Goal: Task Accomplishment & Management: Manage account settings

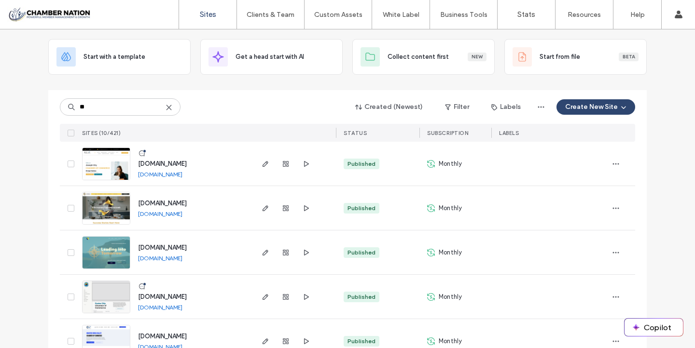
scroll to position [61, 0]
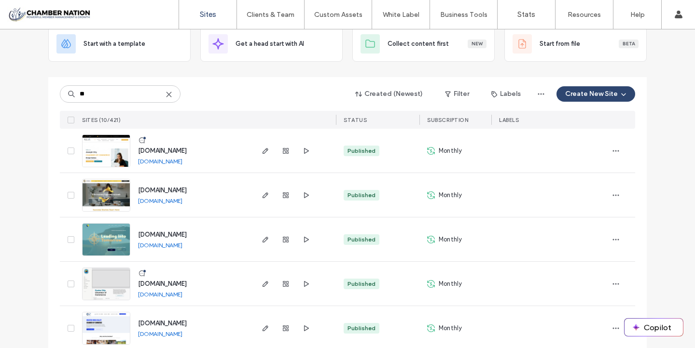
type input "**"
click at [187, 235] on span "[DOMAIN_NAME]" at bounding box center [162, 234] width 49 height 7
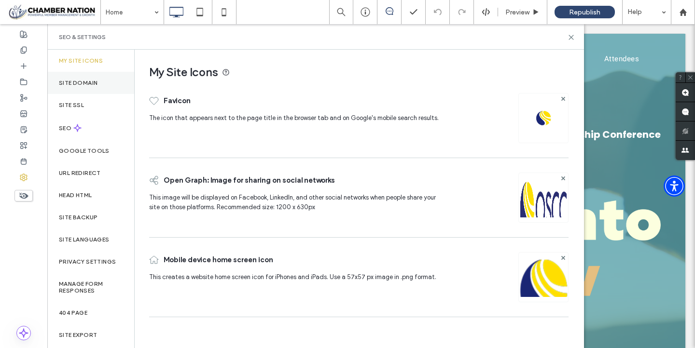
click at [88, 78] on div "Site Domain" at bounding box center [90, 83] width 87 height 22
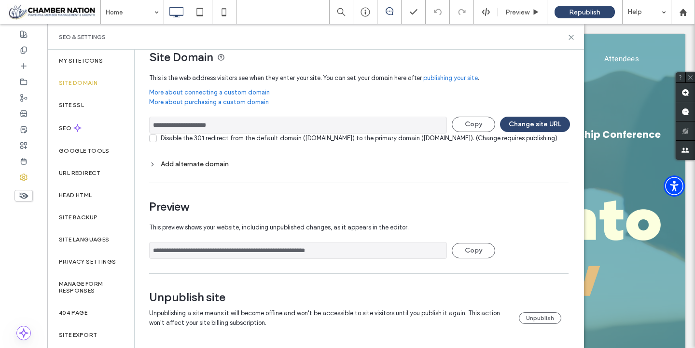
scroll to position [25, 0]
click at [526, 315] on button "Unpublish" at bounding box center [540, 319] width 42 height 12
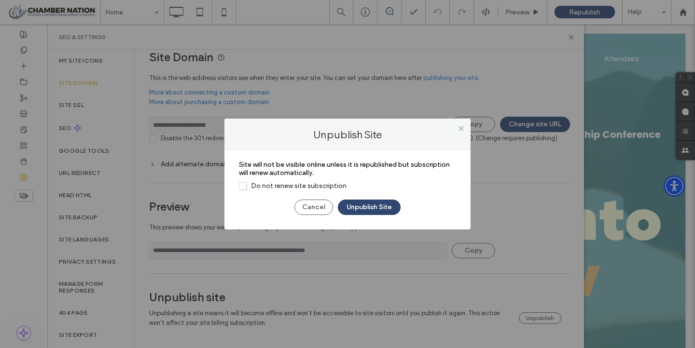
click at [244, 186] on span "Do not renew site subscription" at bounding box center [293, 186] width 108 height 8
click at [368, 210] on button "Unpublish Site" at bounding box center [369, 207] width 63 height 15
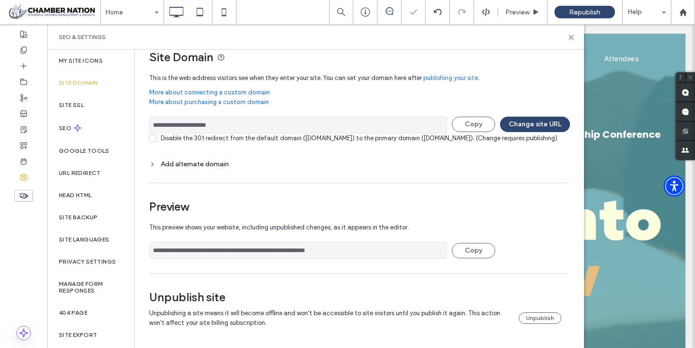
scroll to position [0, 0]
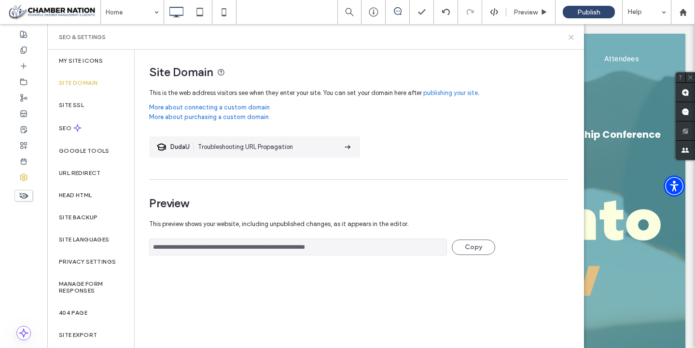
click at [569, 36] on icon at bounding box center [570, 37] width 7 height 7
